Goal: Use online tool/utility: Utilize a website feature to perform a specific function

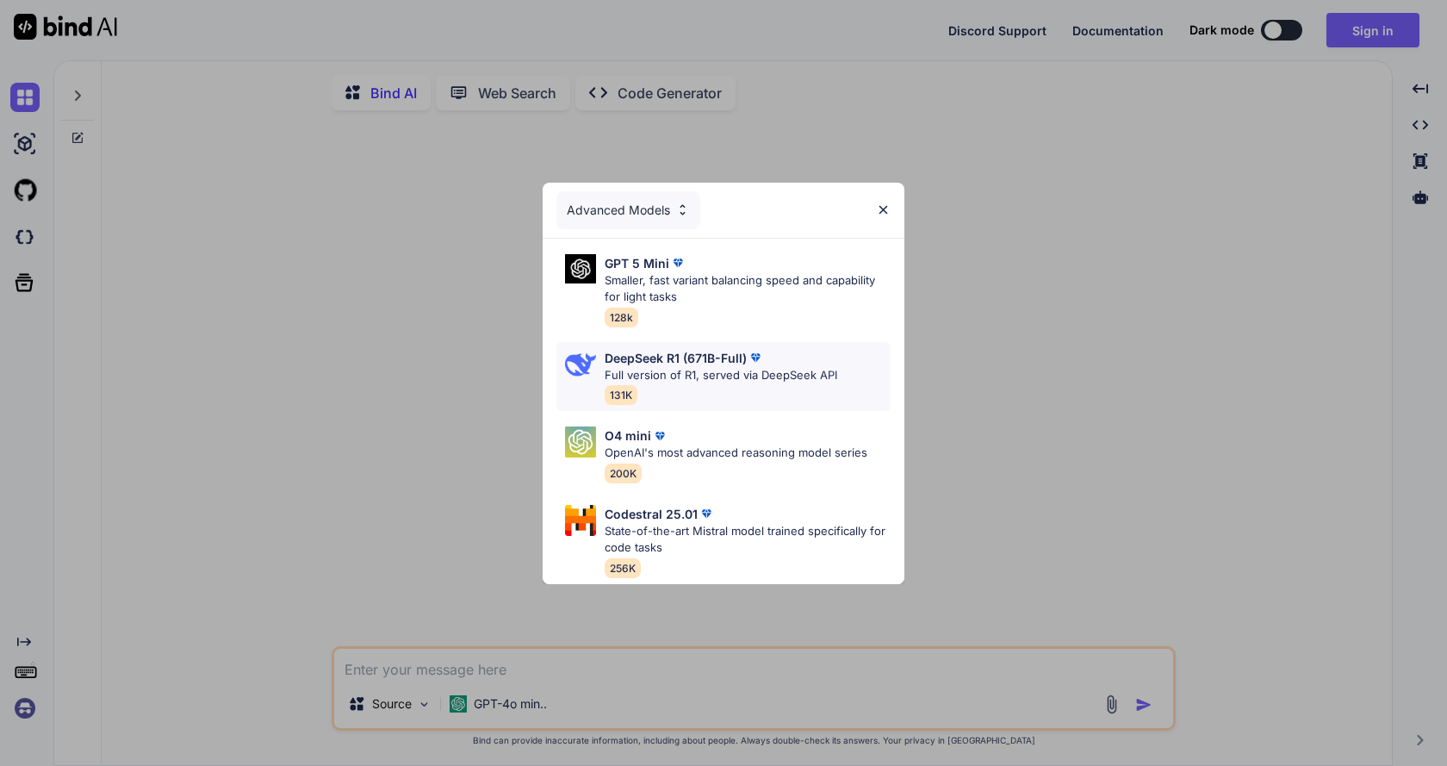
type textarea "x"
click at [885, 194] on div "Advanced Models" at bounding box center [724, 210] width 362 height 55
click at [762, 529] on p "State-of-the-art Mistral model trained specifically for code tasks" at bounding box center [748, 540] width 286 height 34
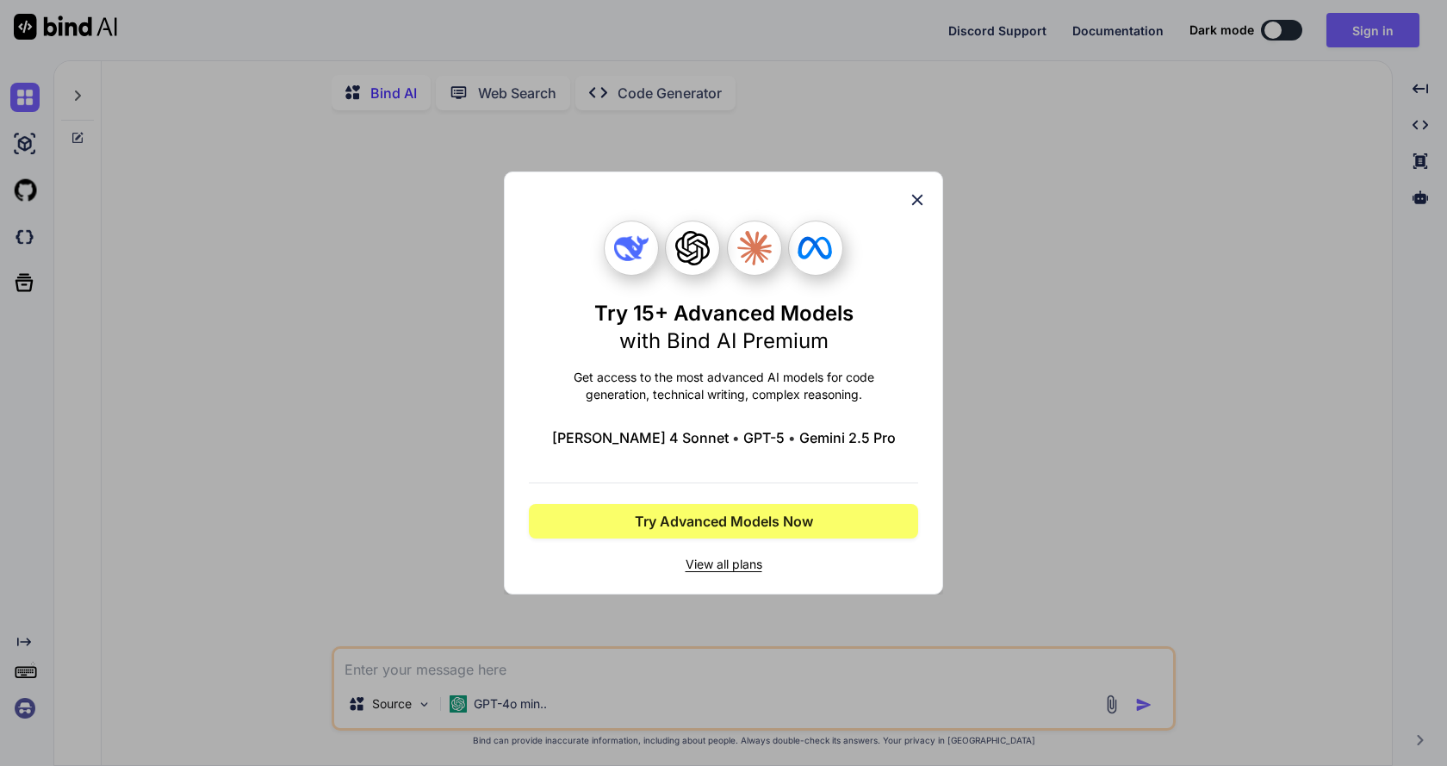
click at [912, 196] on icon at bounding box center [917, 199] width 19 height 19
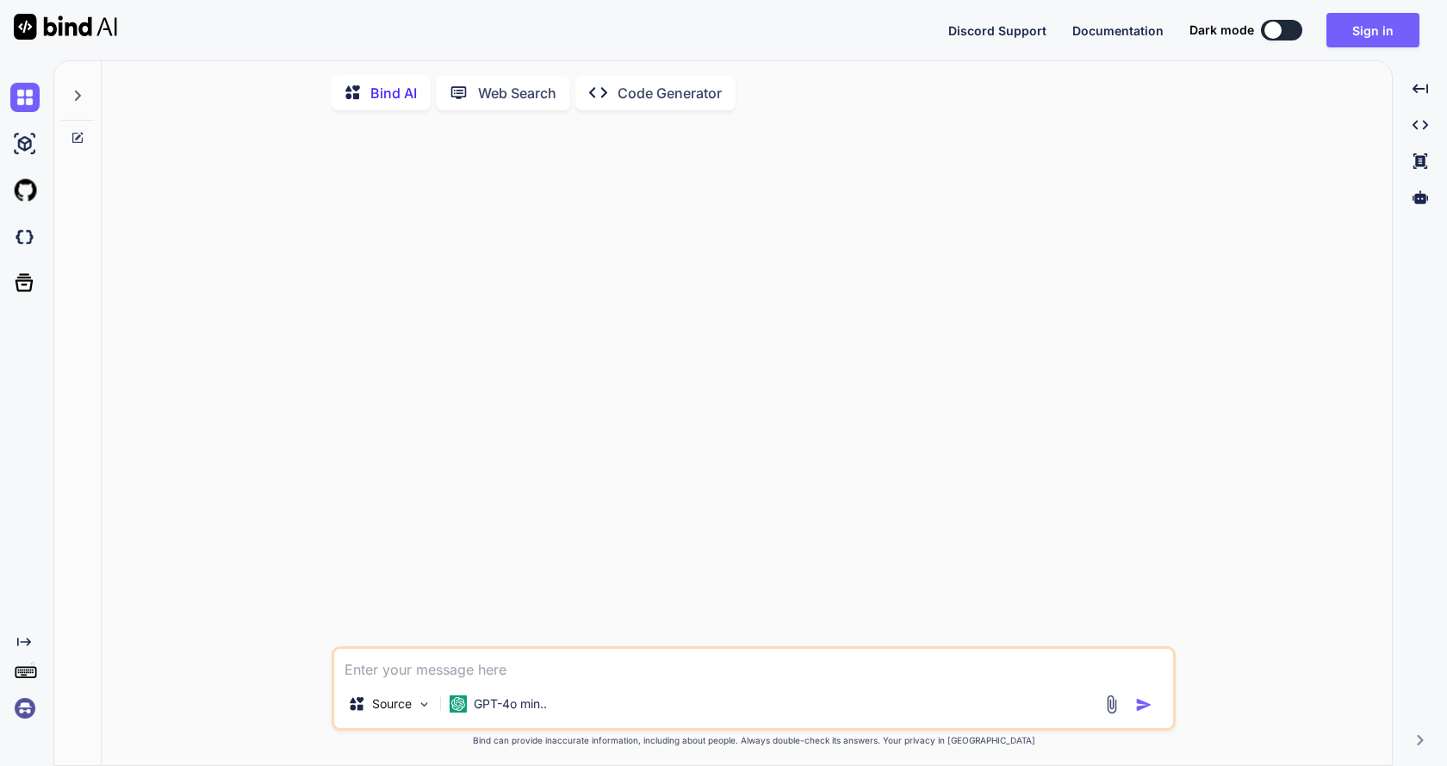
click at [1122, 32] on span "Documentation" at bounding box center [1118, 30] width 91 height 15
click at [78, 112] on div at bounding box center [77, 90] width 33 height 59
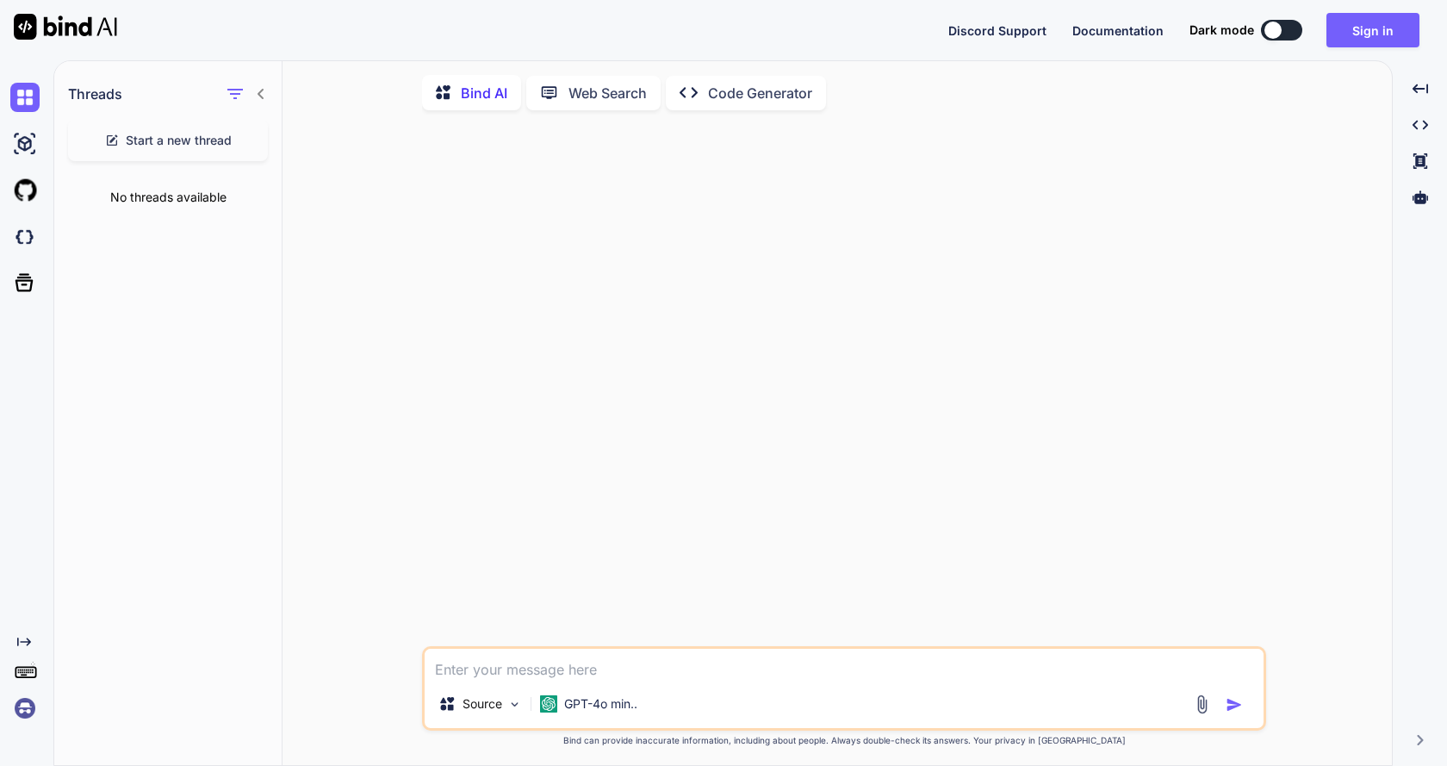
click at [172, 148] on span "Start a new thread" at bounding box center [179, 140] width 106 height 17
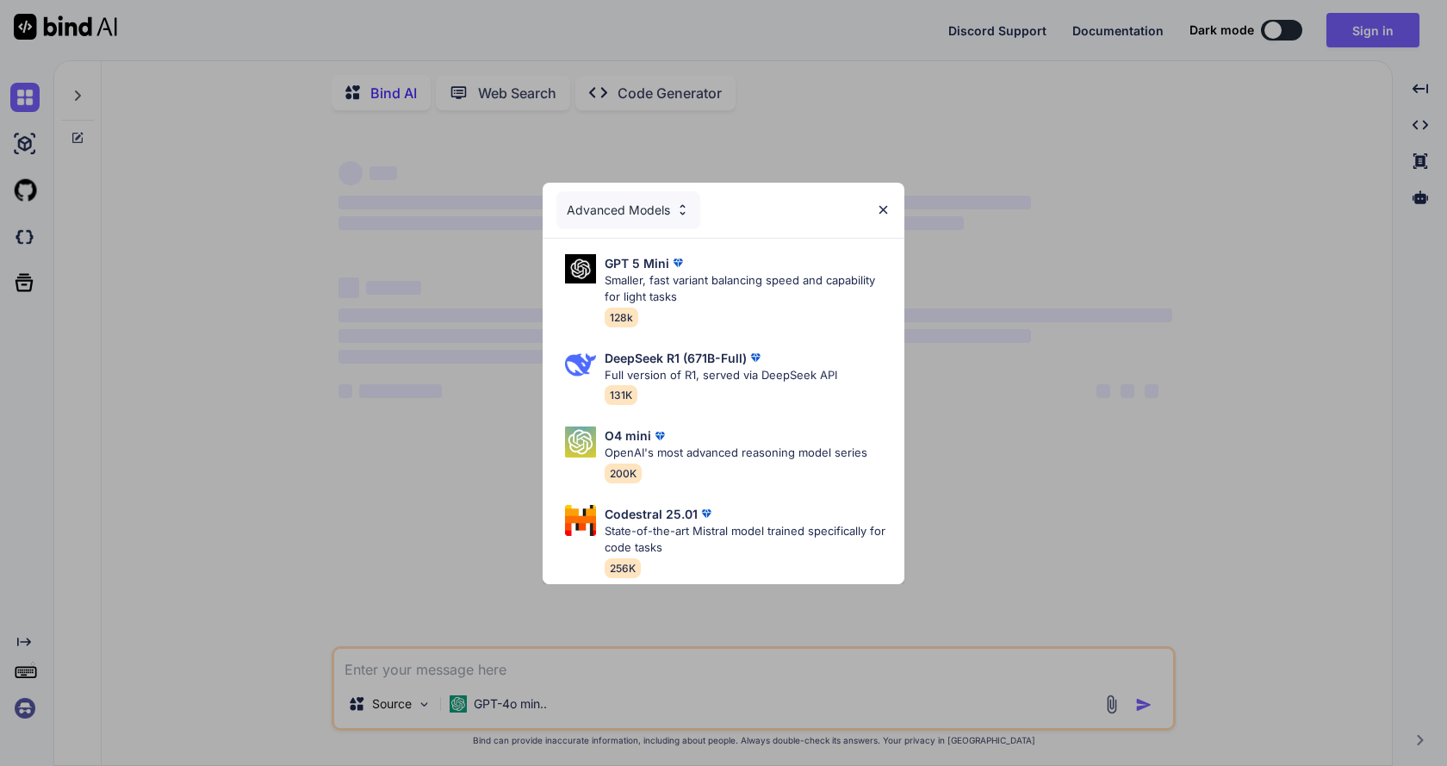
type textarea "x"
click at [870, 203] on div "Advanced Models" at bounding box center [724, 210] width 362 height 55
click at [882, 202] on img at bounding box center [883, 209] width 15 height 15
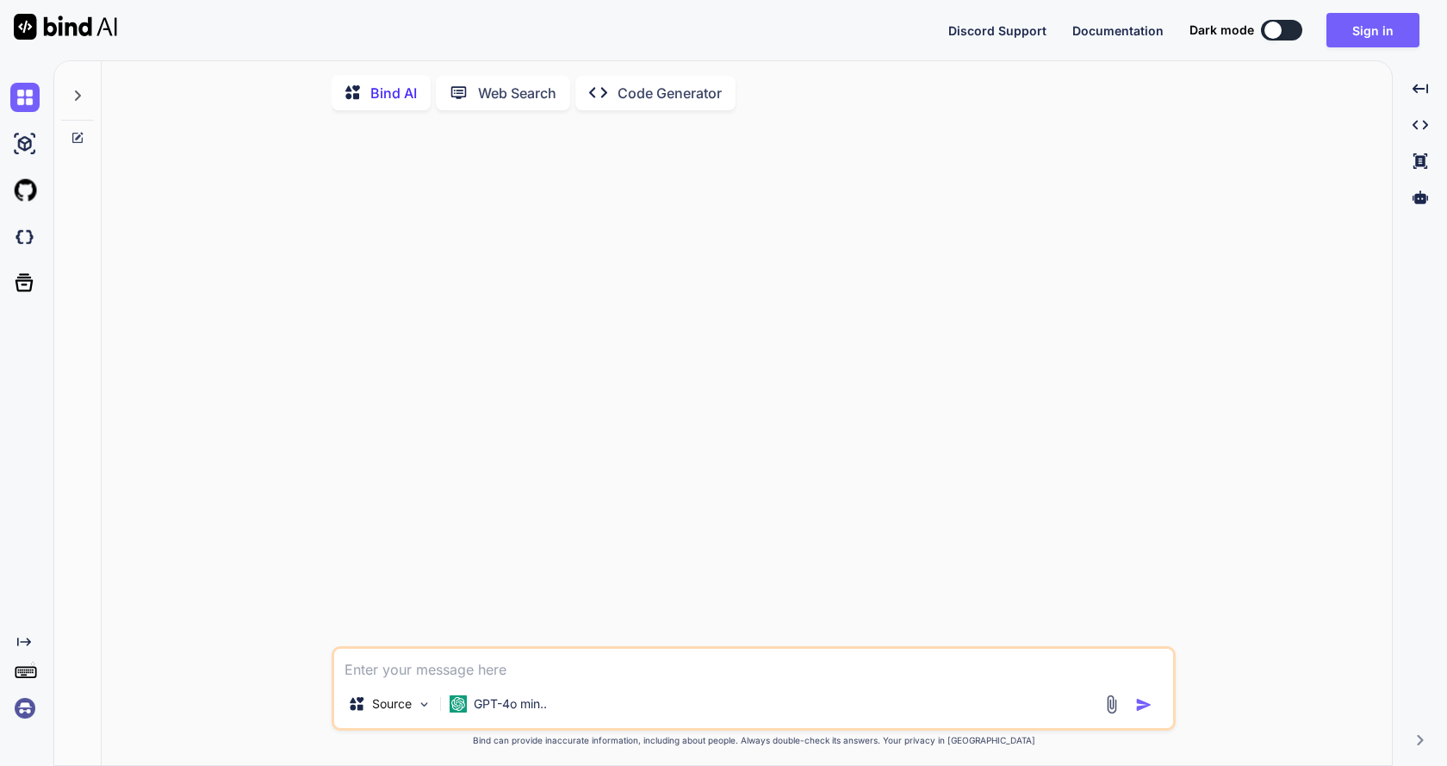
click at [97, 86] on div at bounding box center [77, 103] width 47 height 84
click at [84, 88] on div at bounding box center [77, 90] width 33 height 59
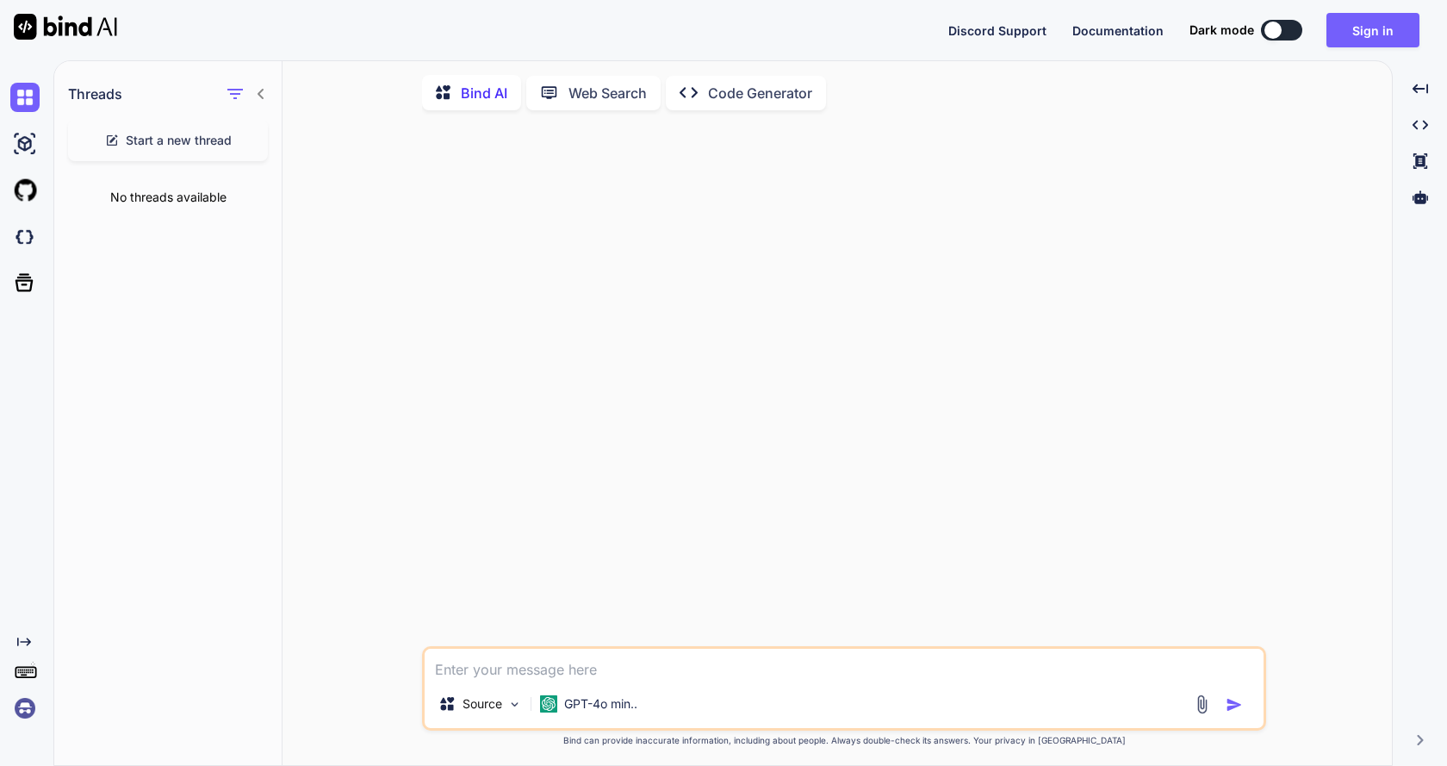
click at [168, 157] on div "Start a new thread" at bounding box center [168, 140] width 200 height 41
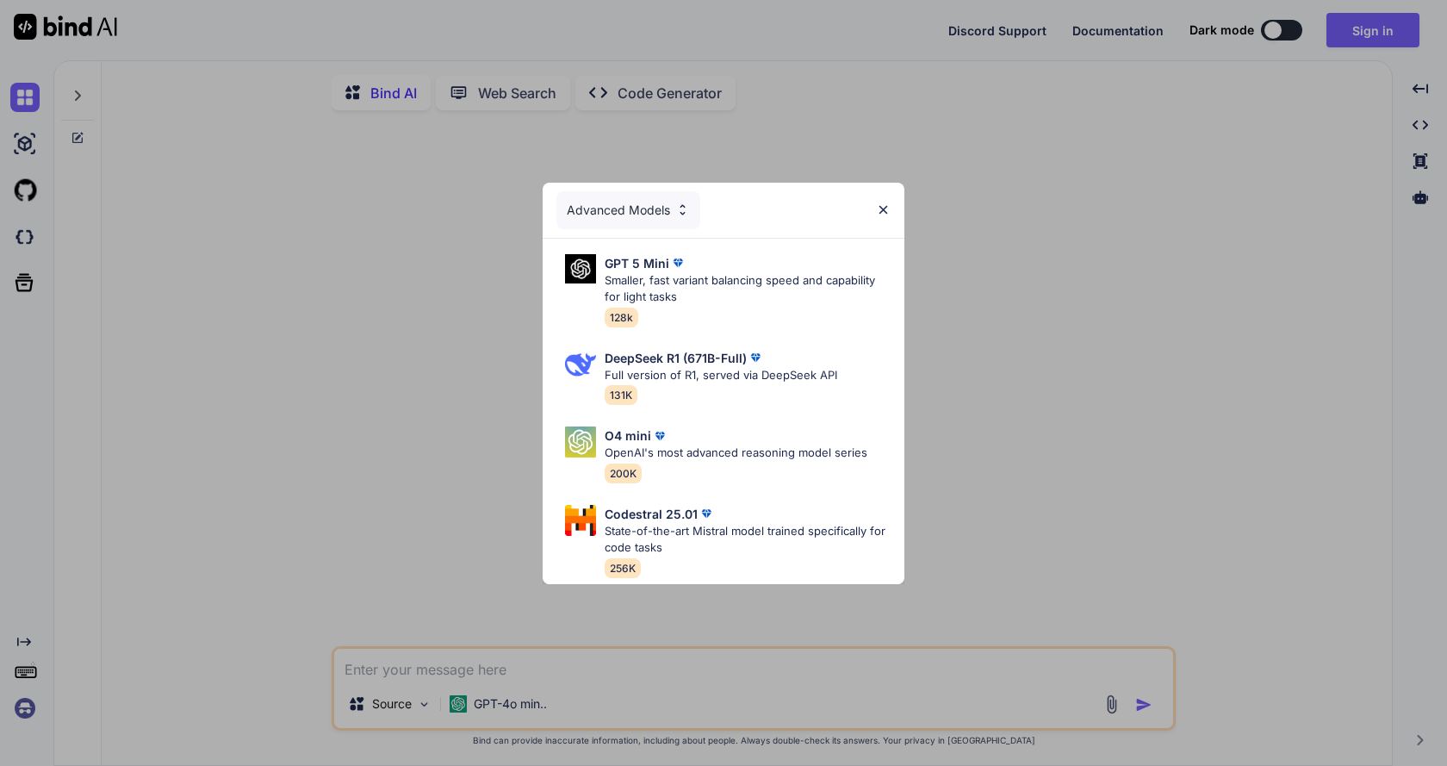
click at [888, 202] on img at bounding box center [883, 209] width 15 height 15
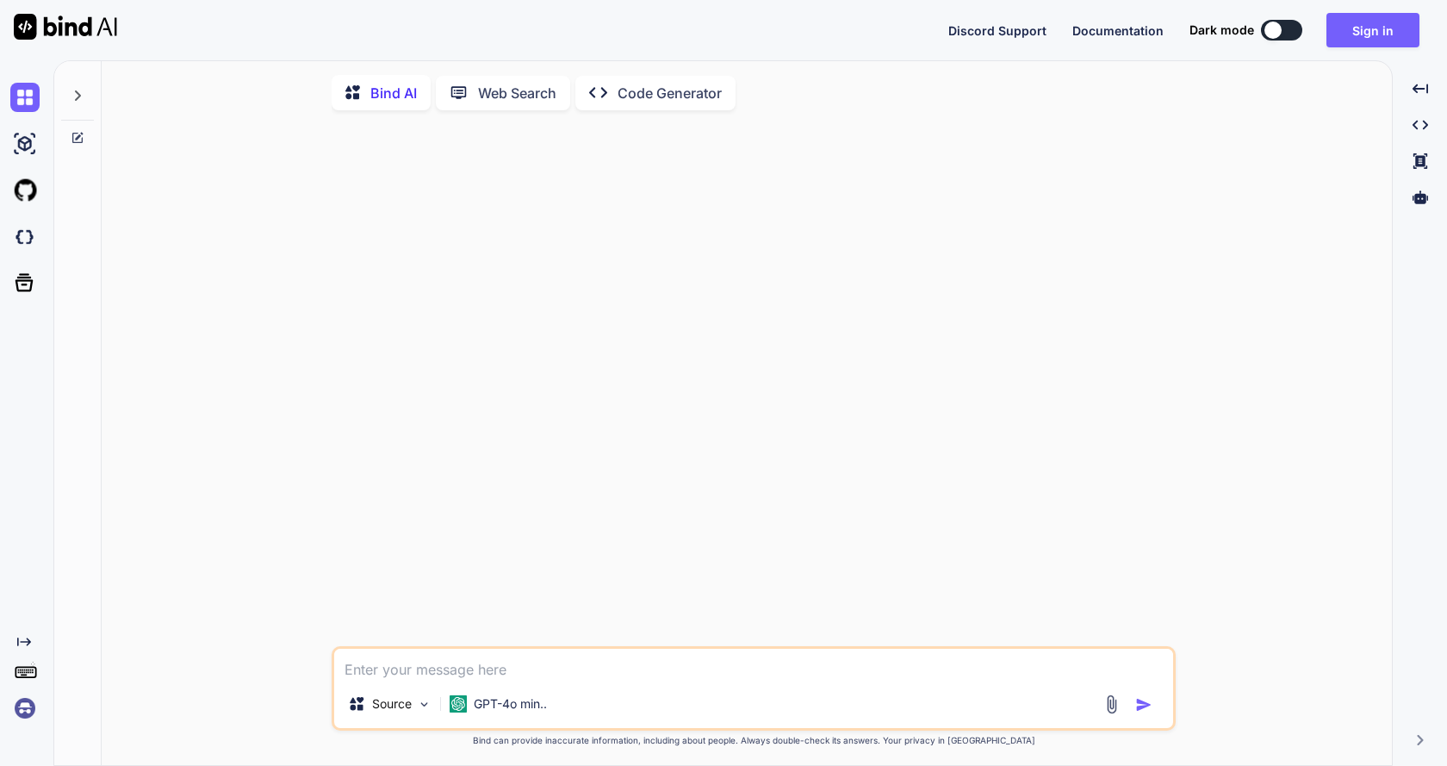
click at [637, 87] on p "Code Generator" at bounding box center [670, 93] width 104 height 21
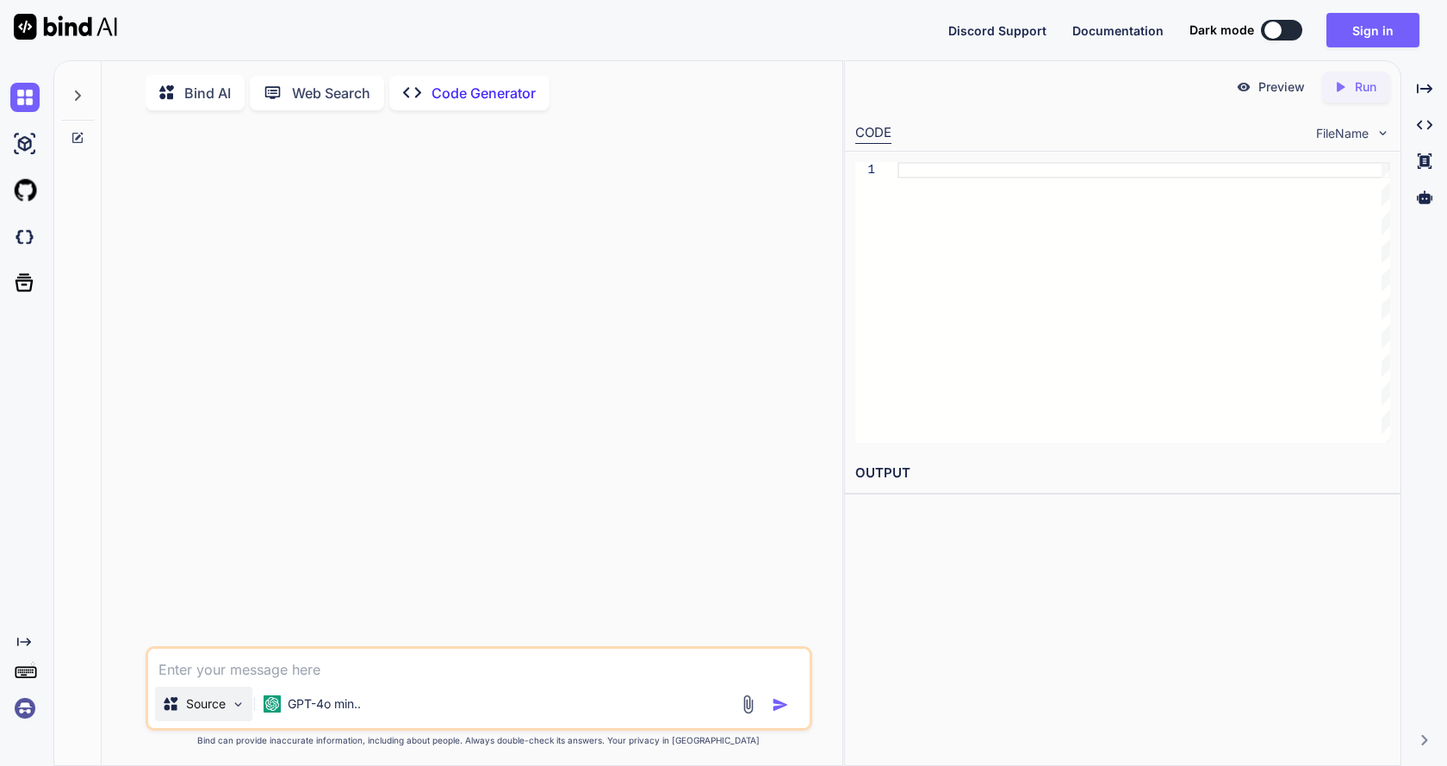
click at [237, 707] on img at bounding box center [238, 704] width 15 height 15
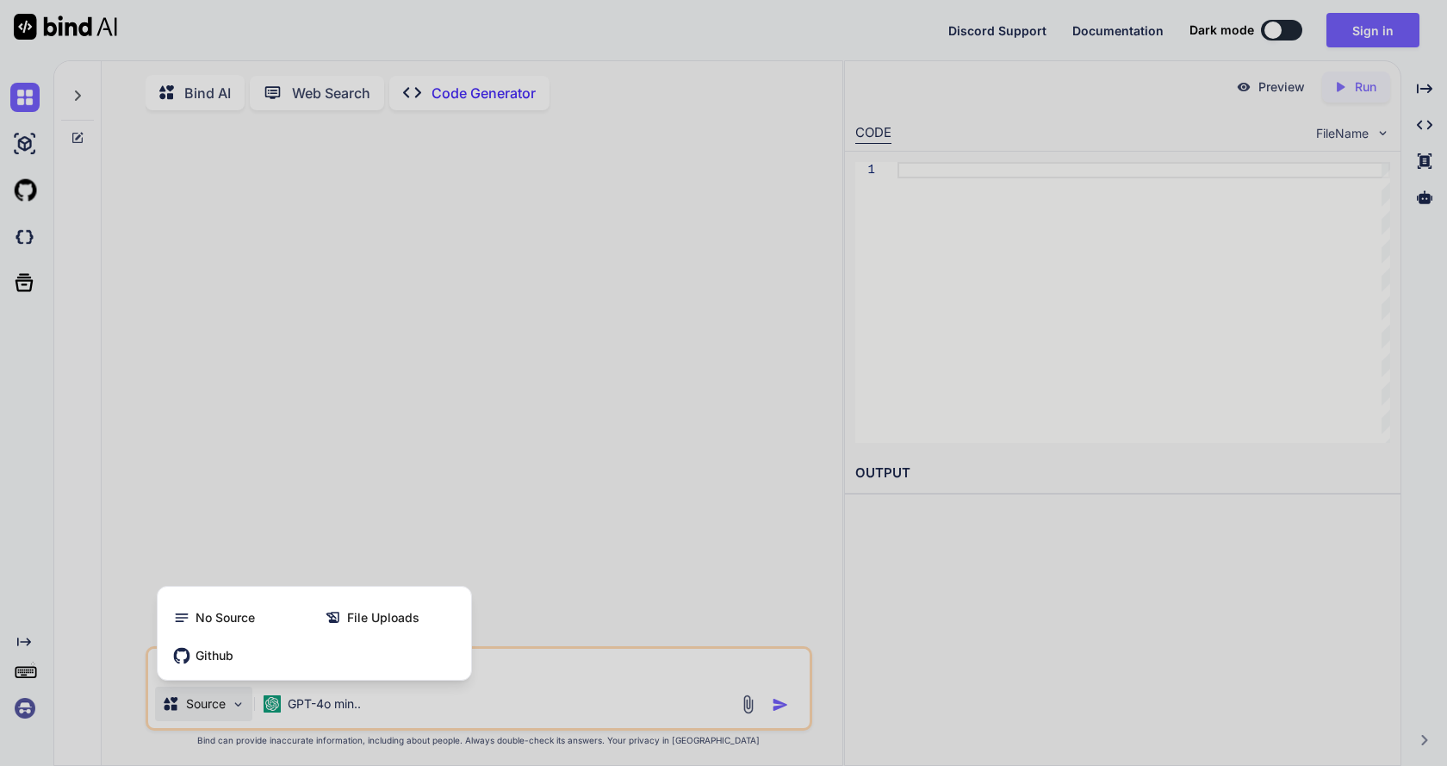
click at [589, 547] on div at bounding box center [723, 383] width 1447 height 766
type textarea "x"
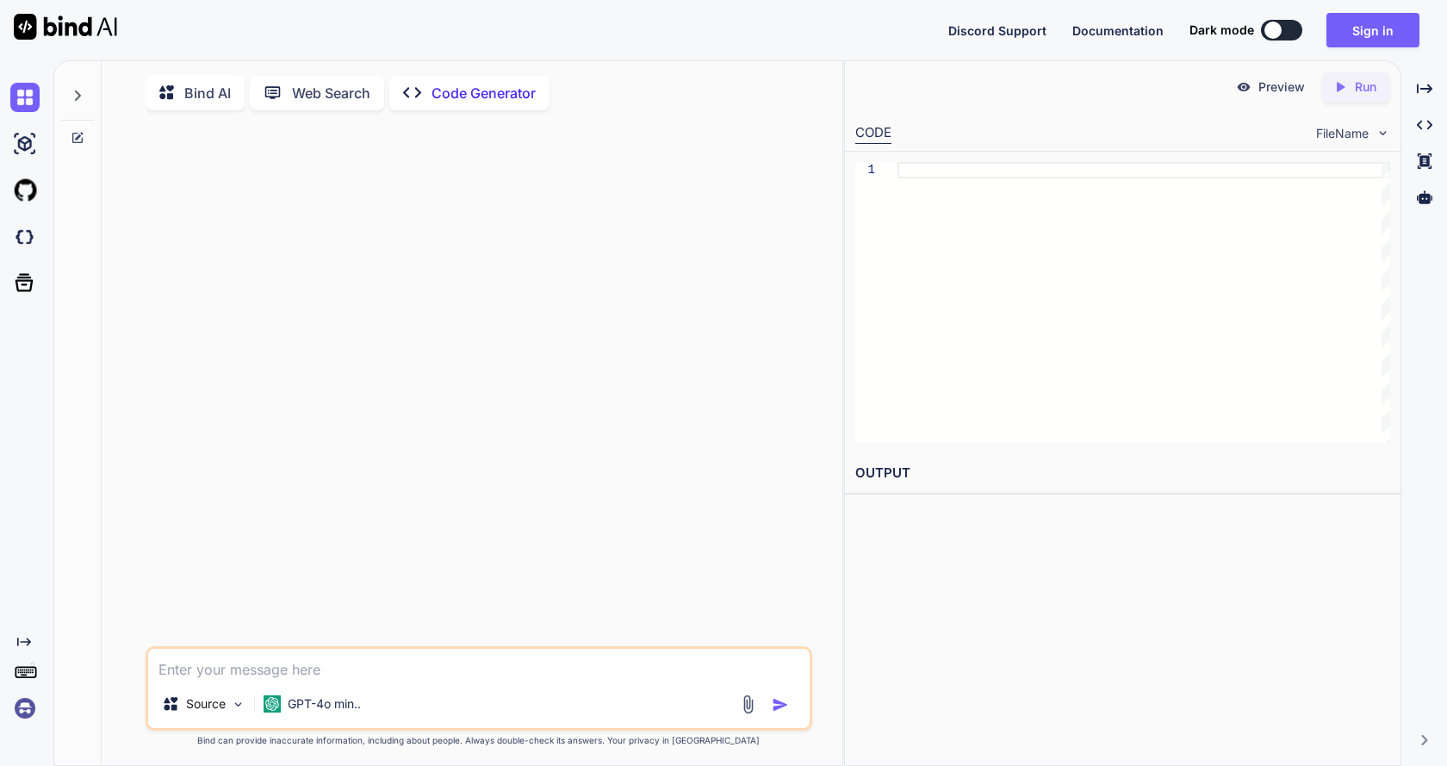
click at [443, 95] on p "Code Generator" at bounding box center [484, 93] width 104 height 21
click at [1429, 126] on icon "Created with Pixso." at bounding box center [1425, 125] width 16 height 16
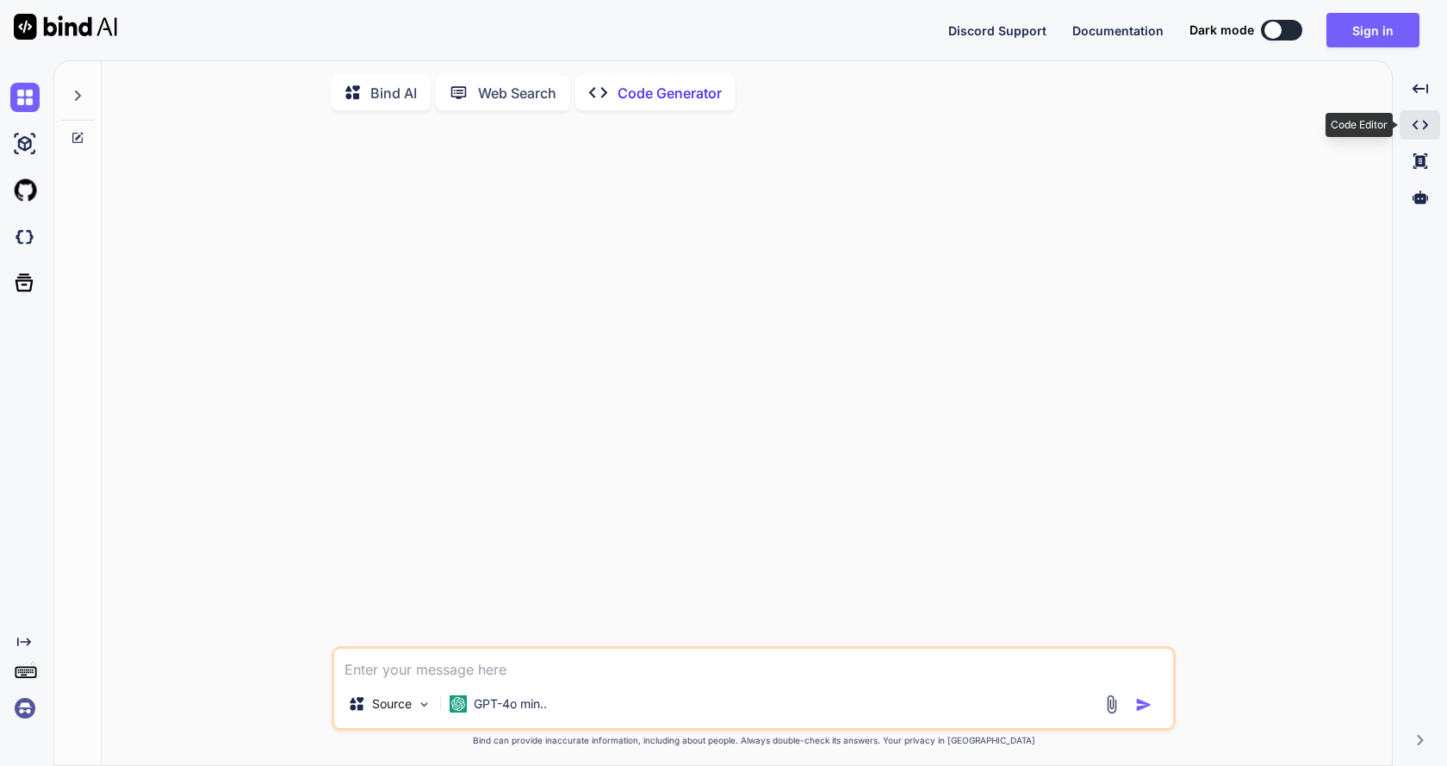
click at [1429, 126] on div "Created with Pixso." at bounding box center [1420, 124] width 40 height 29
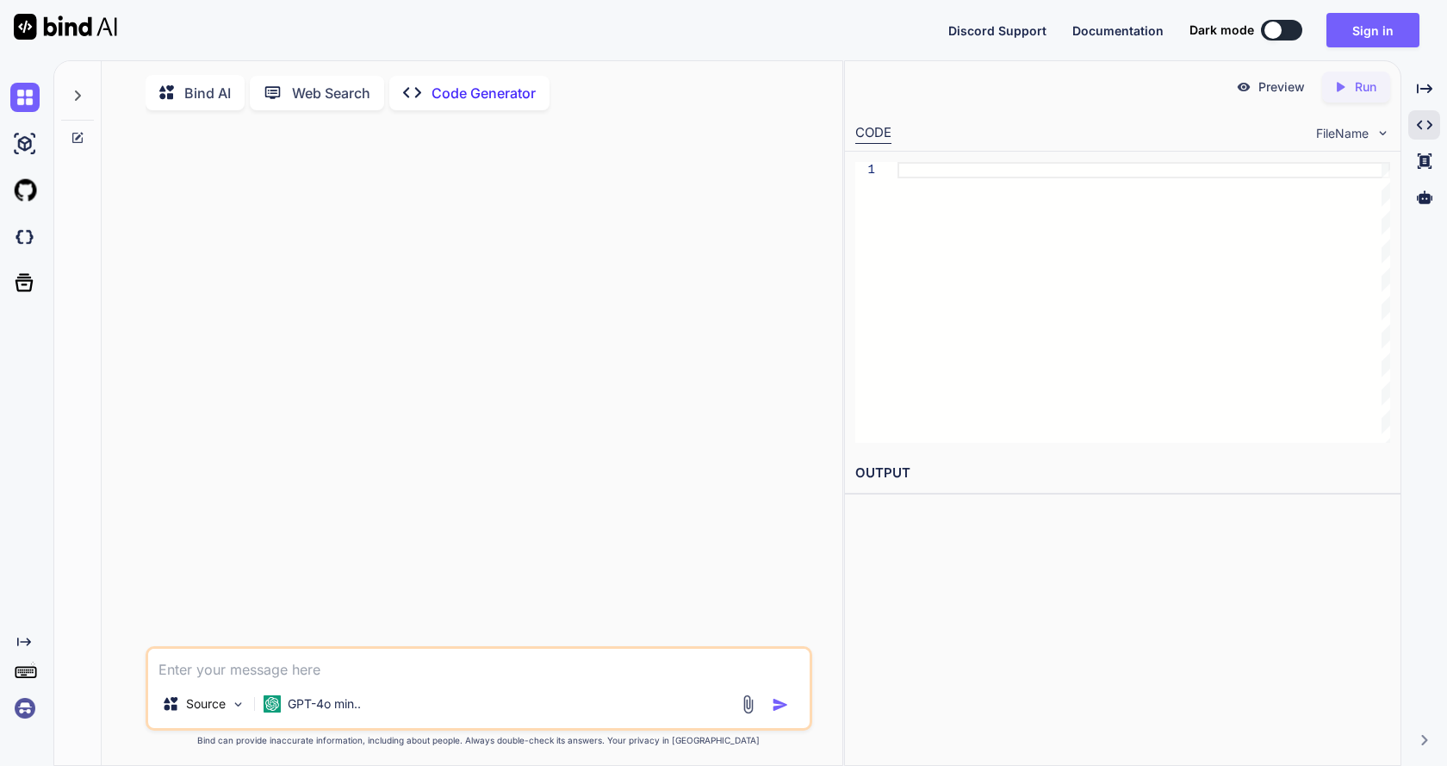
click at [1105, 31] on span "Documentation" at bounding box center [1118, 30] width 91 height 15
